Goal: Task Accomplishment & Management: Use online tool/utility

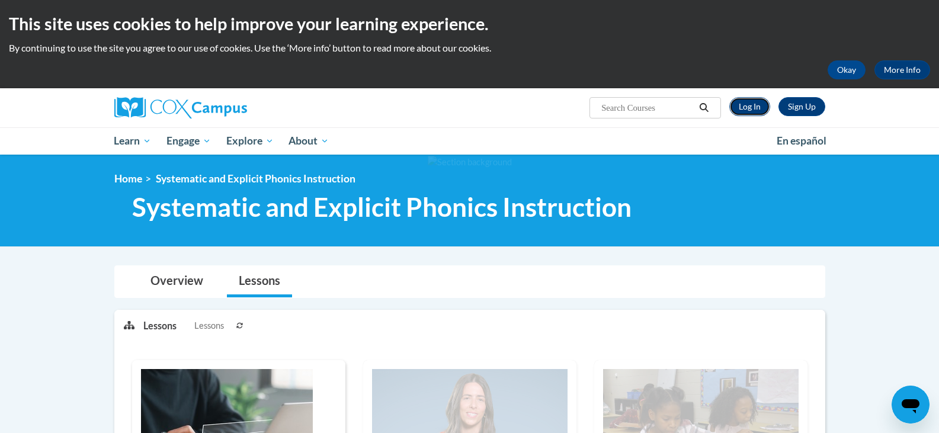
click at [747, 110] on link "Log In" at bounding box center [749, 106] width 41 height 19
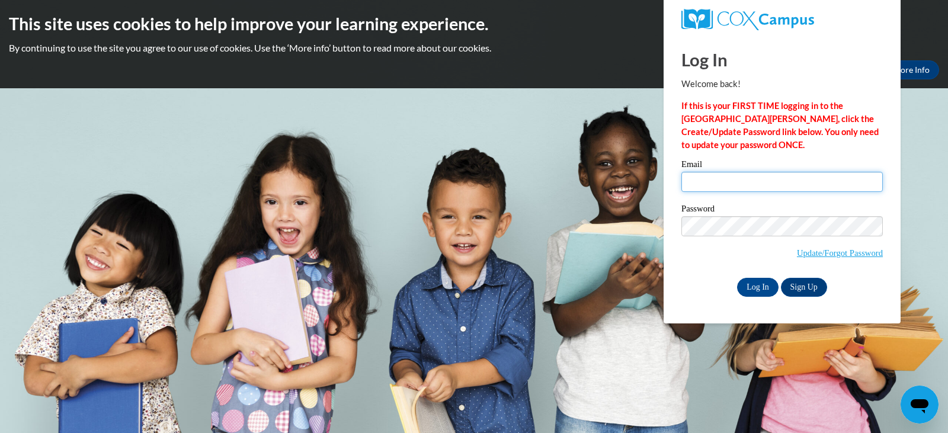
click at [829, 180] on input "Email" at bounding box center [781, 182] width 201 height 20
type input "amheino@sunprairieschools.org"
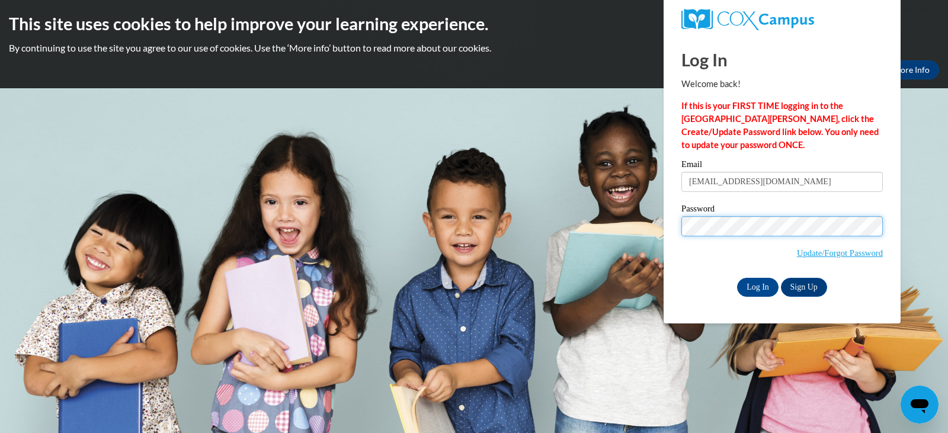
click at [737, 278] on input "Log In" at bounding box center [757, 287] width 41 height 19
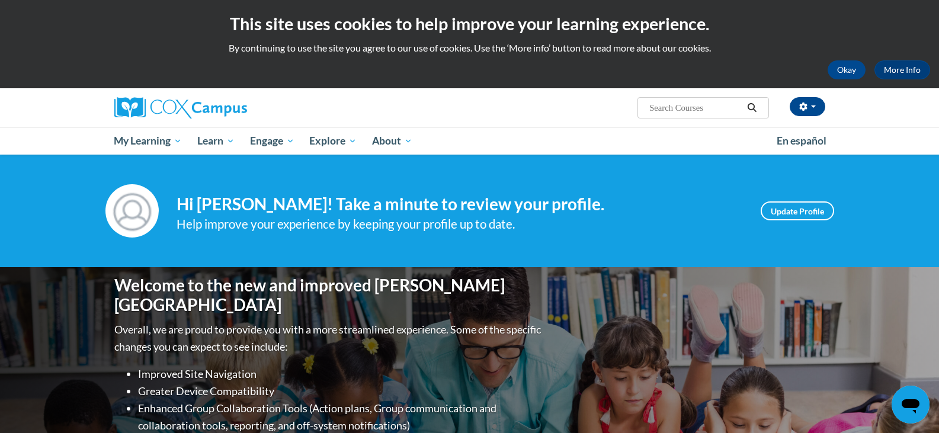
scroll to position [356, 0]
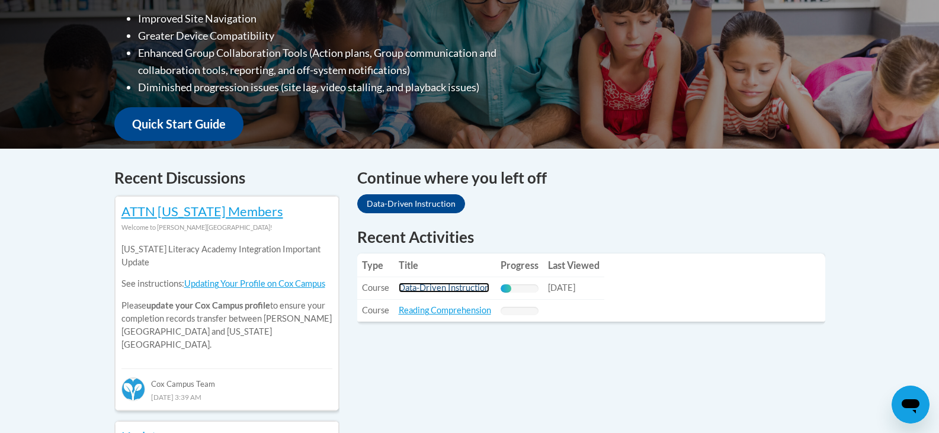
click at [463, 292] on link "Data-Driven Instruction" at bounding box center [444, 288] width 91 height 10
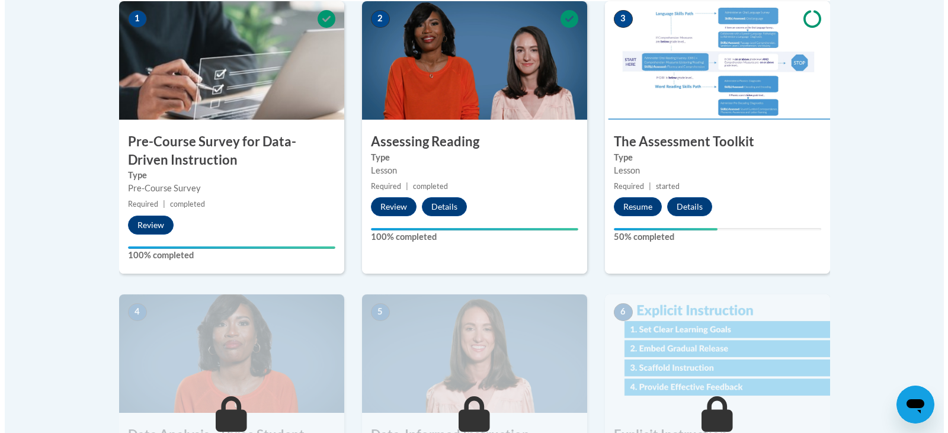
scroll to position [296, 0]
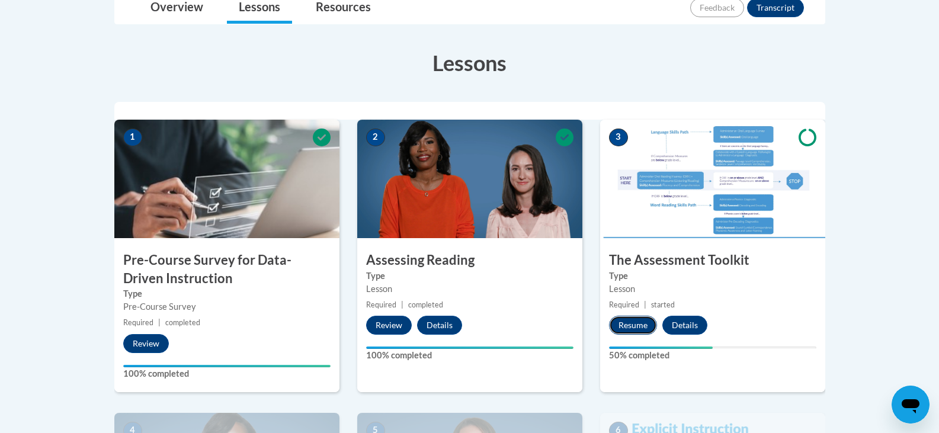
click at [632, 329] on button "Resume" at bounding box center [633, 325] width 48 height 19
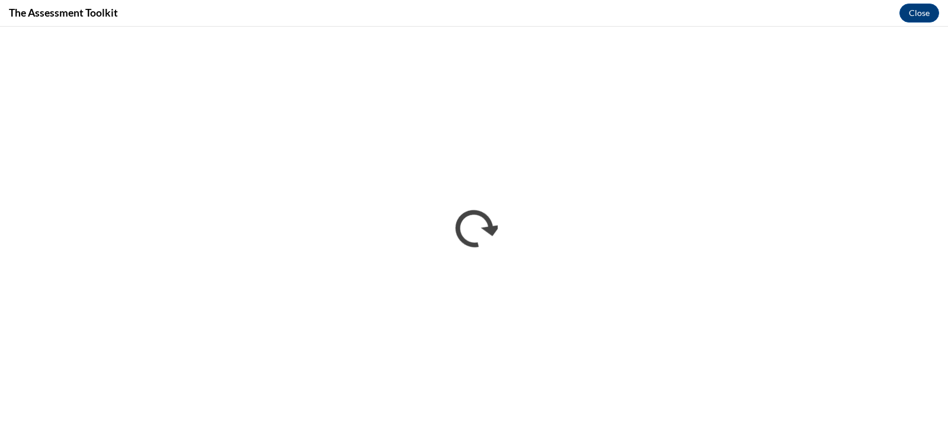
scroll to position [0, 0]
